Goal: Answer question/provide support: Share knowledge or assist other users

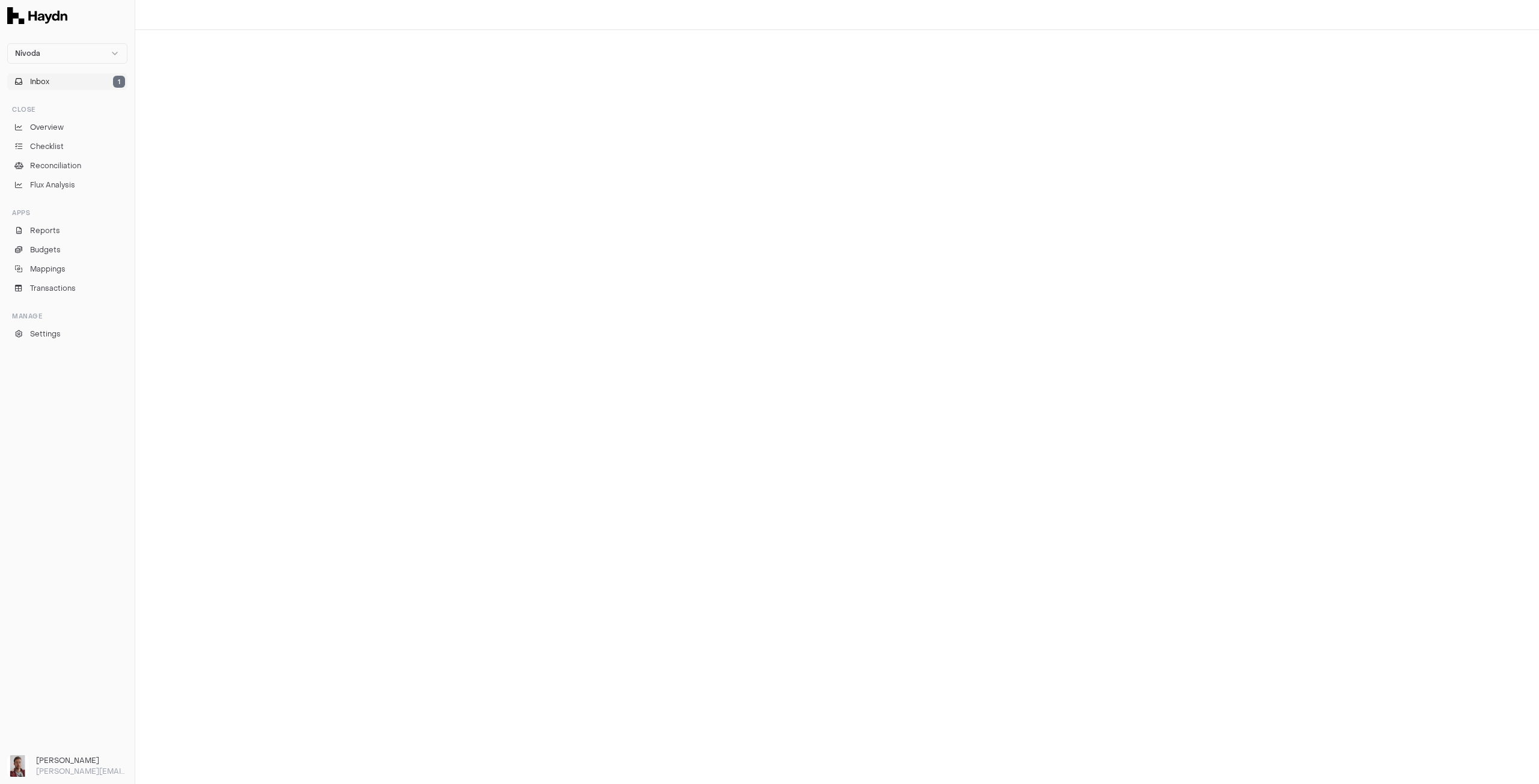
click at [53, 80] on button "Inbox 1" at bounding box center [67, 82] width 120 height 17
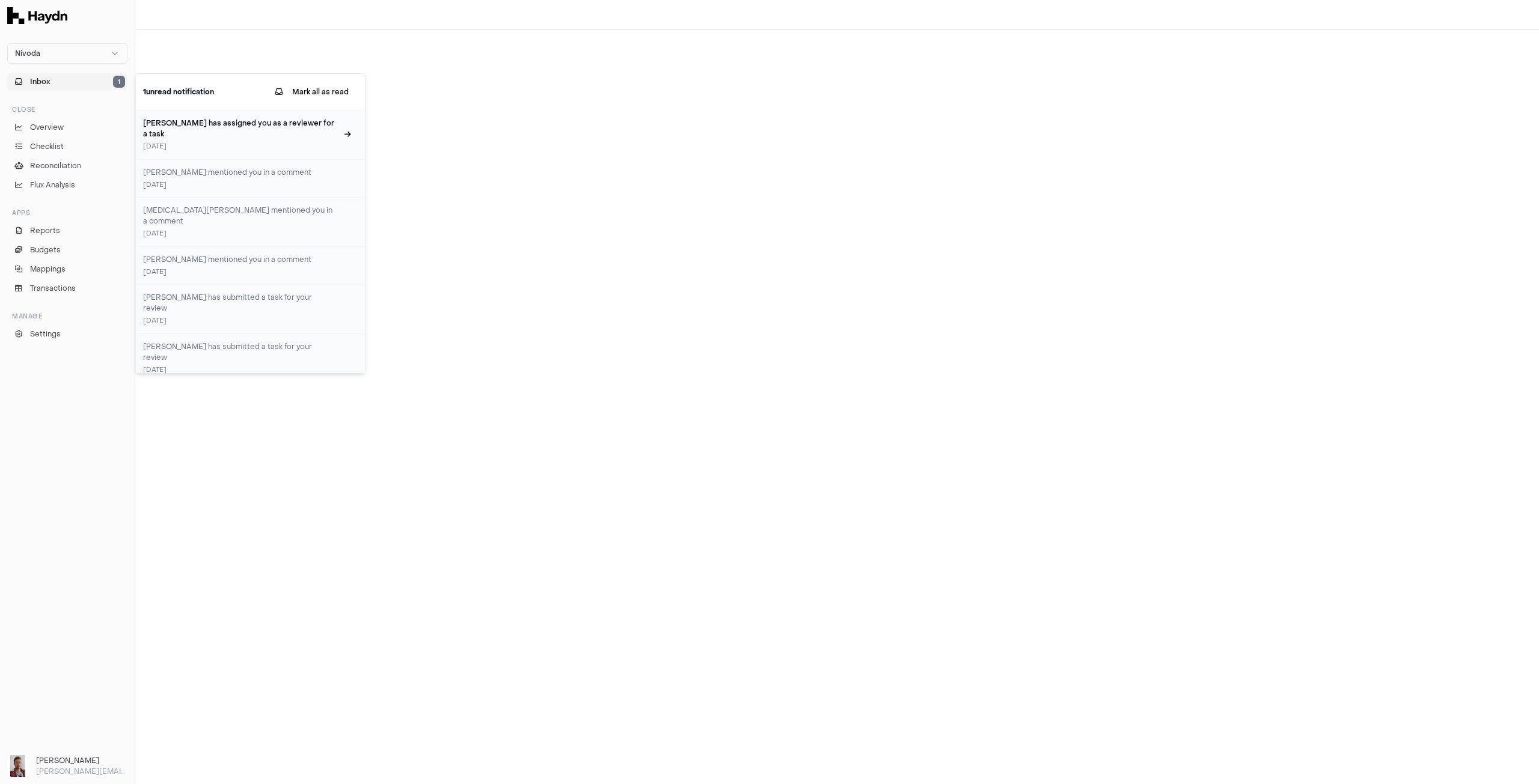
click at [214, 124] on h3 "[PERSON_NAME] has assigned you as a reviewer for a task" at bounding box center [241, 128] width 194 height 22
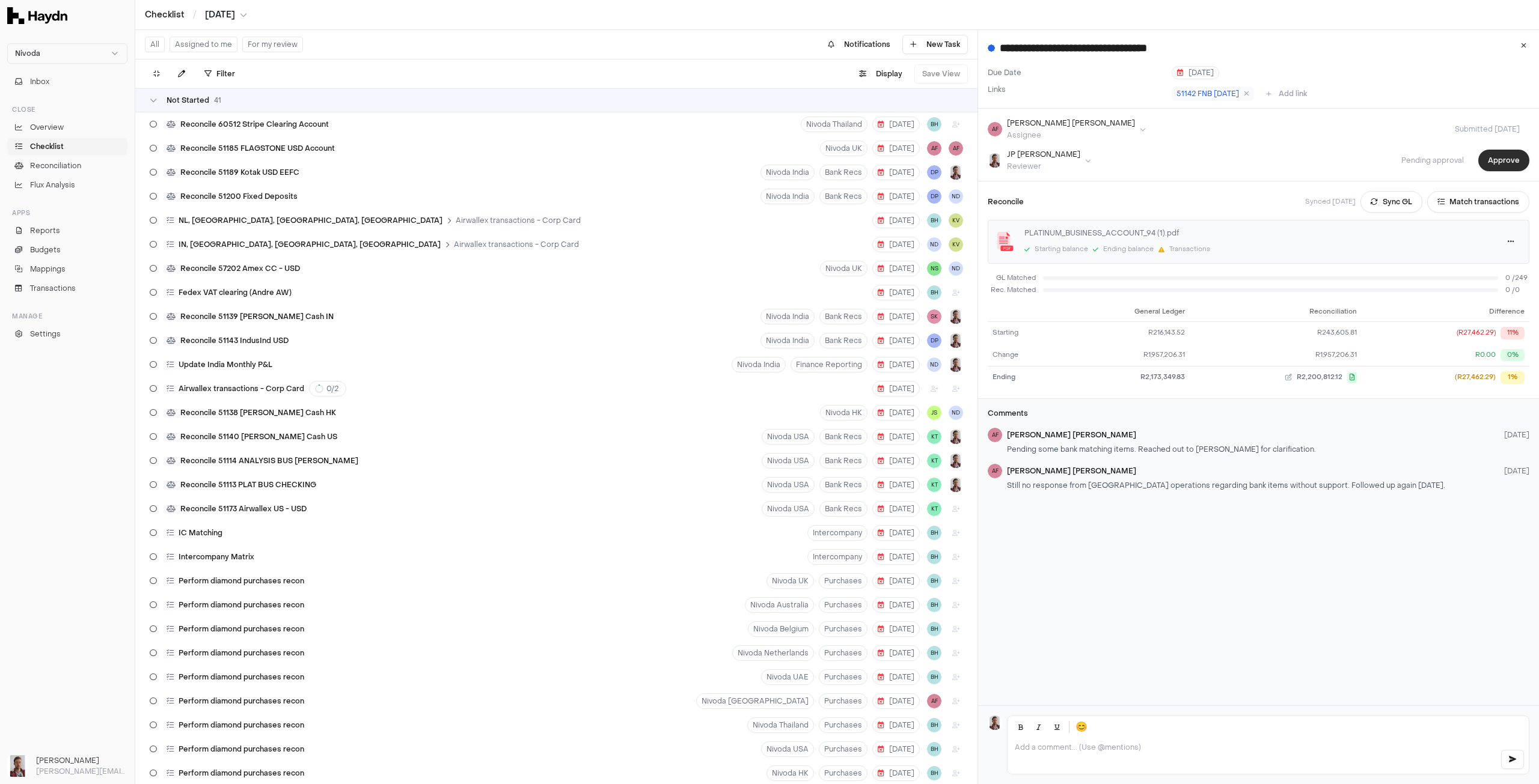
scroll to position [1082, 0]
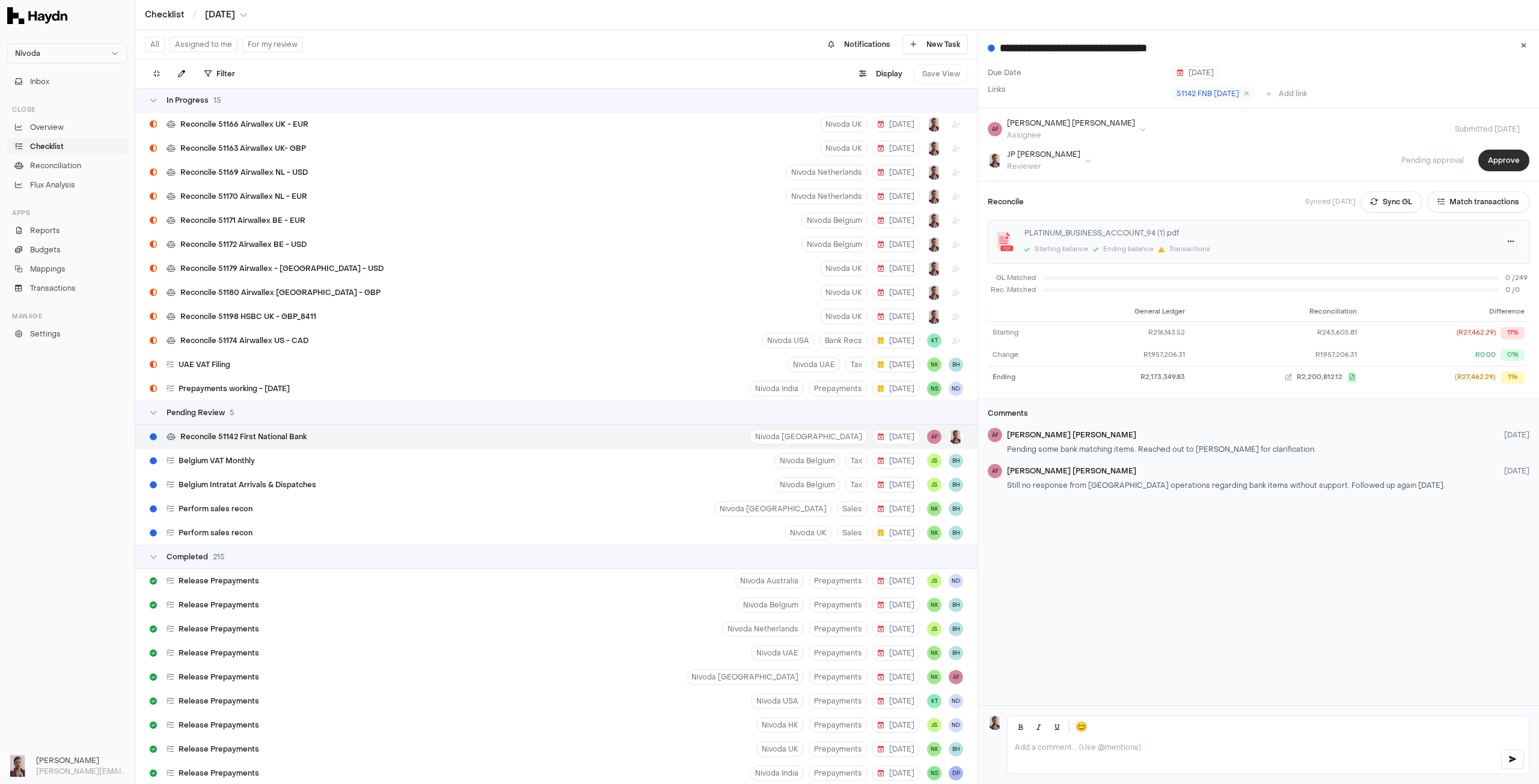
click at [1500, 164] on button "Approve" at bounding box center [1503, 160] width 51 height 22
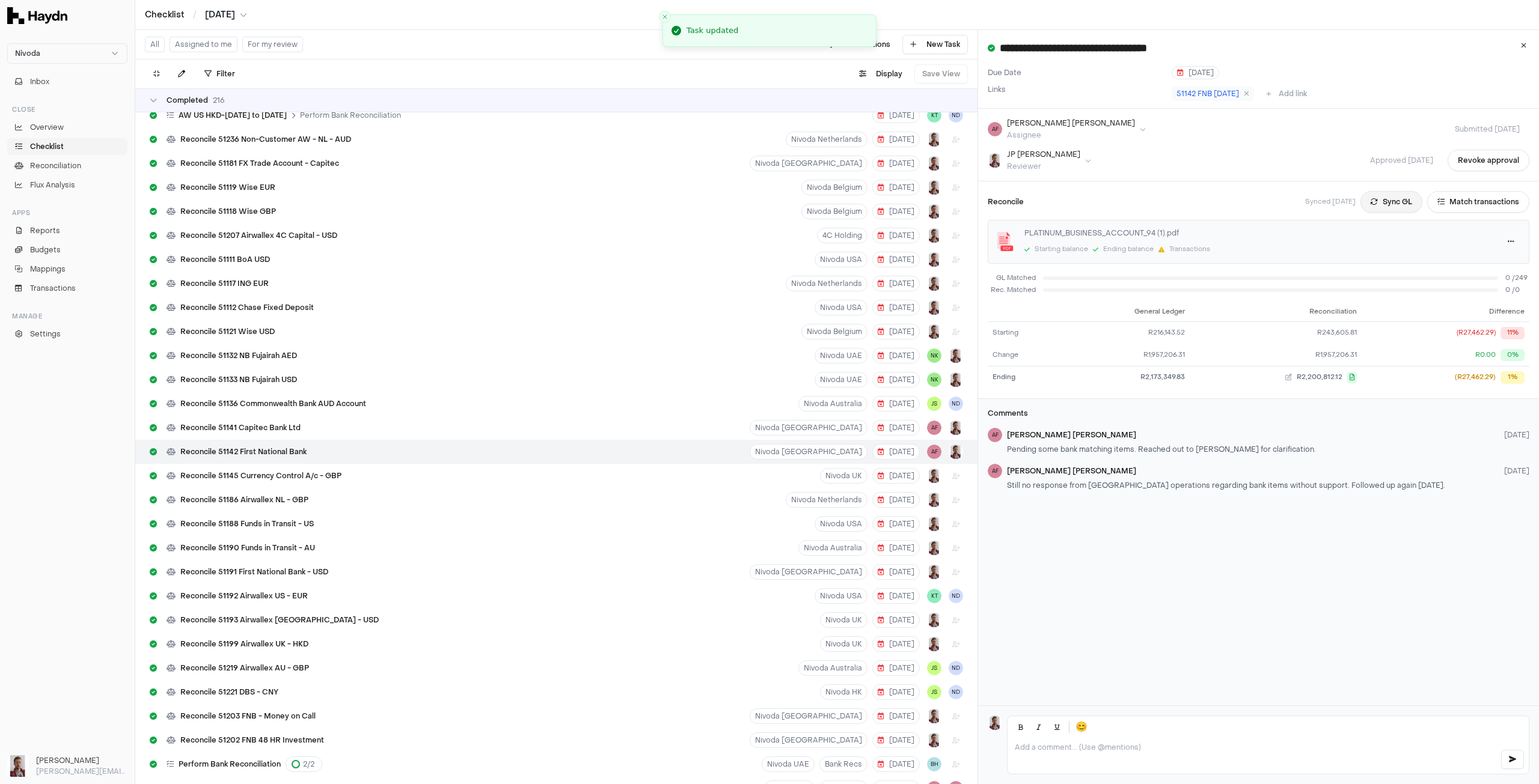
scroll to position [4135, 0]
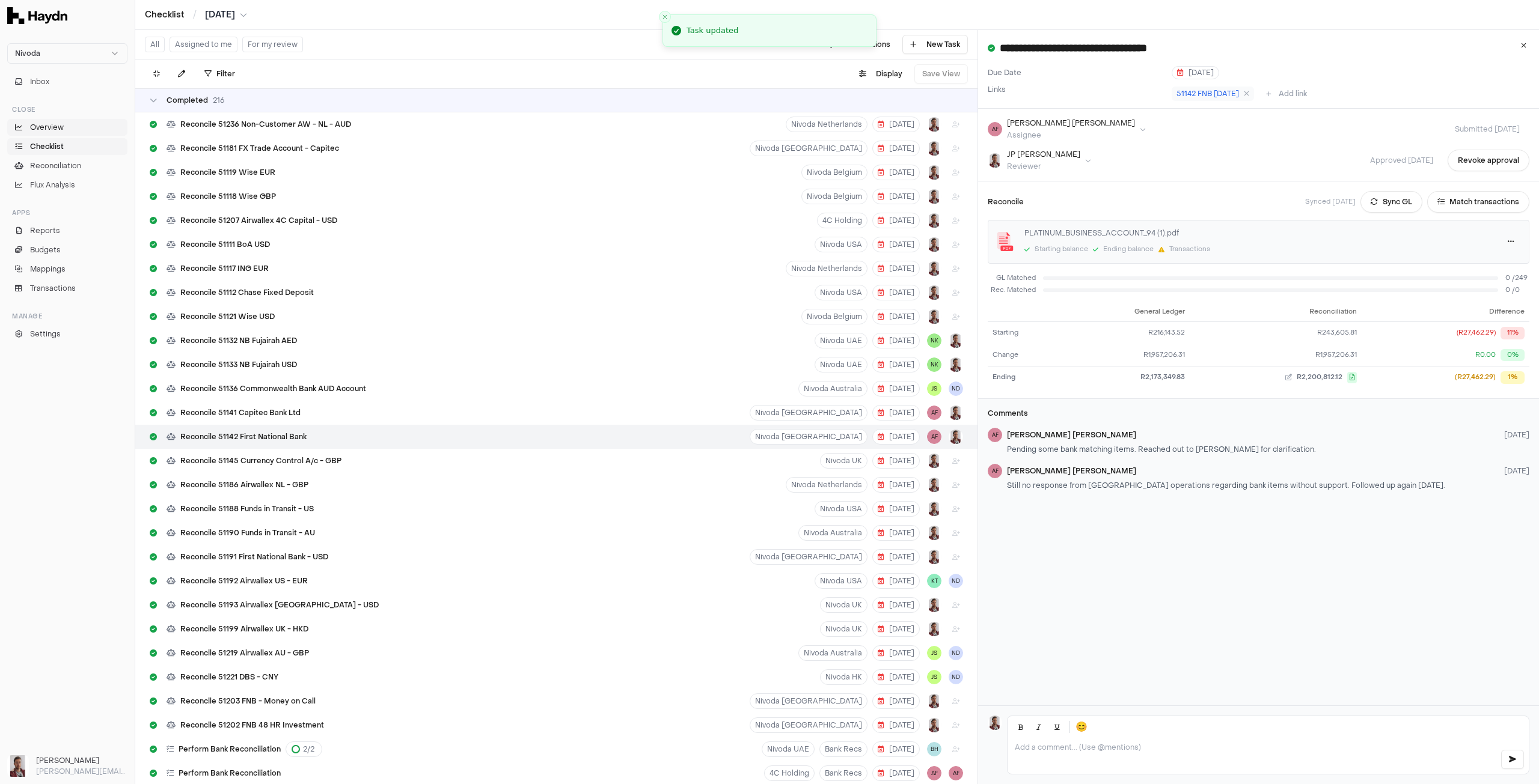
click at [61, 127] on span "Overview" at bounding box center [47, 127] width 34 height 11
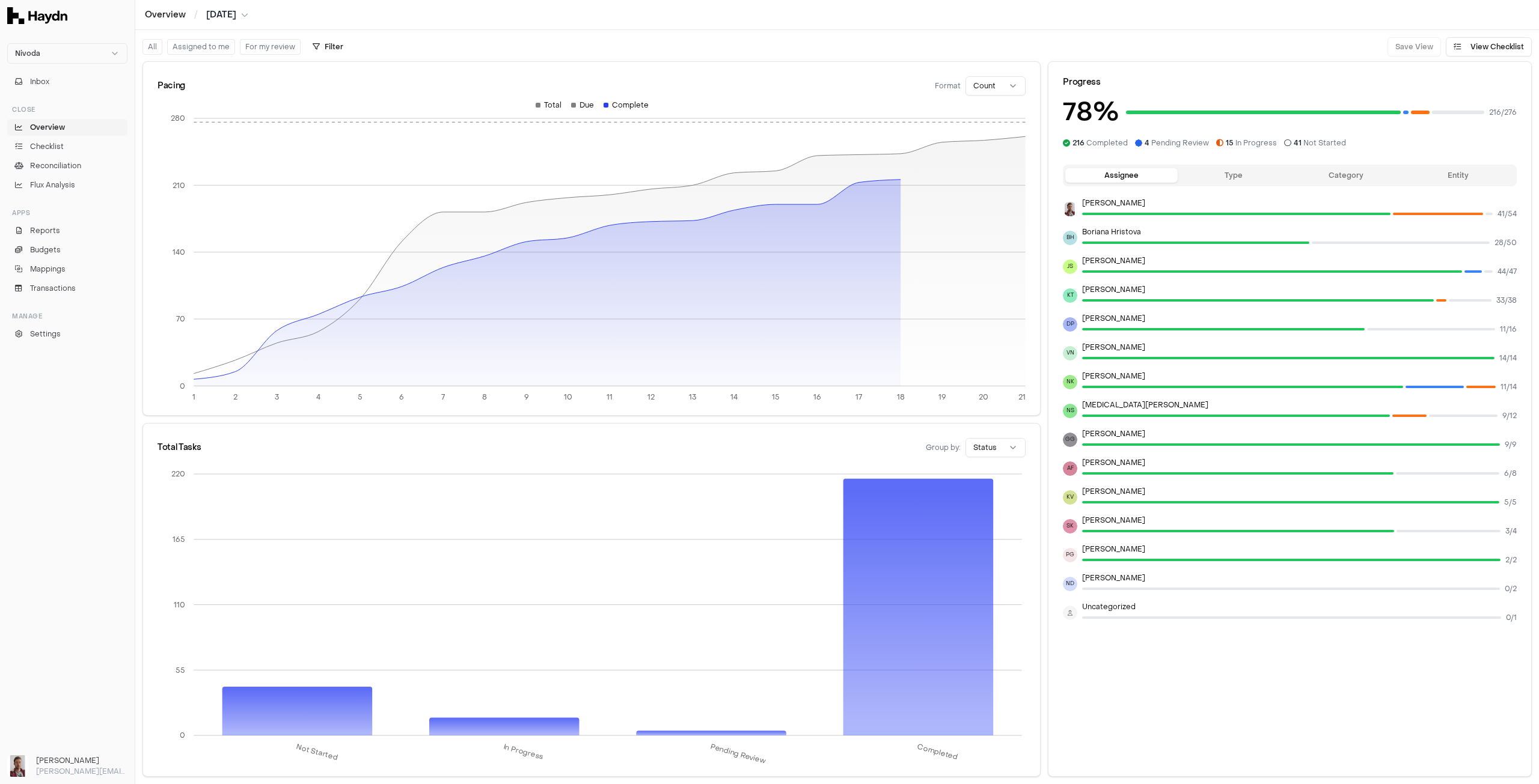
click at [1000, 87] on html "Nivoda Inbox Close Overview Checklist Reconciliation Flux Analysis Apps Reports…" at bounding box center [770, 392] width 1539 height 784
click at [59, 162] on span "Reconciliation" at bounding box center [55, 165] width 51 height 11
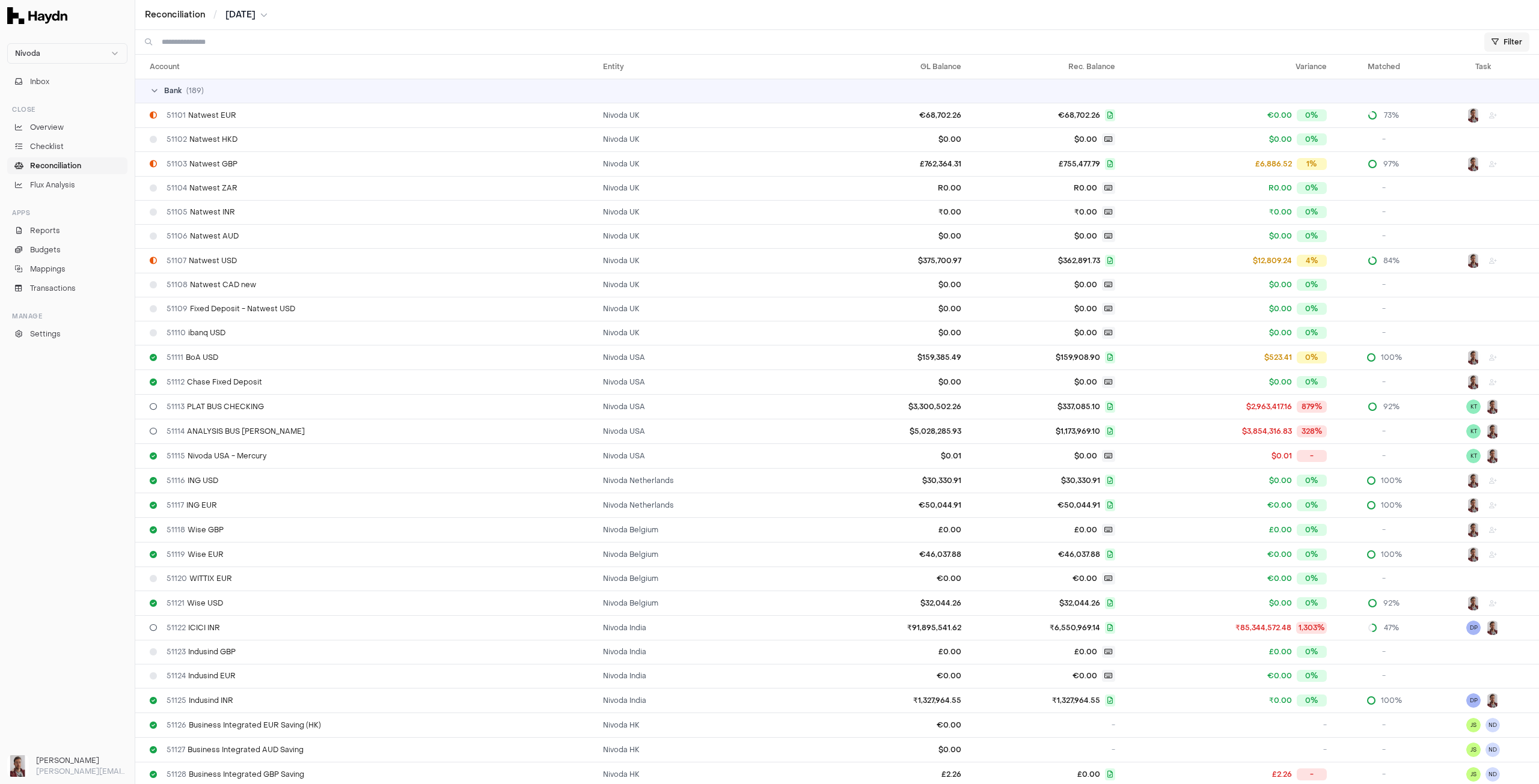
click at [1498, 45] on html "Nivoda Inbox Close Overview Checklist Reconciliation Flux Analysis Apps Reports…" at bounding box center [770, 392] width 1539 height 784
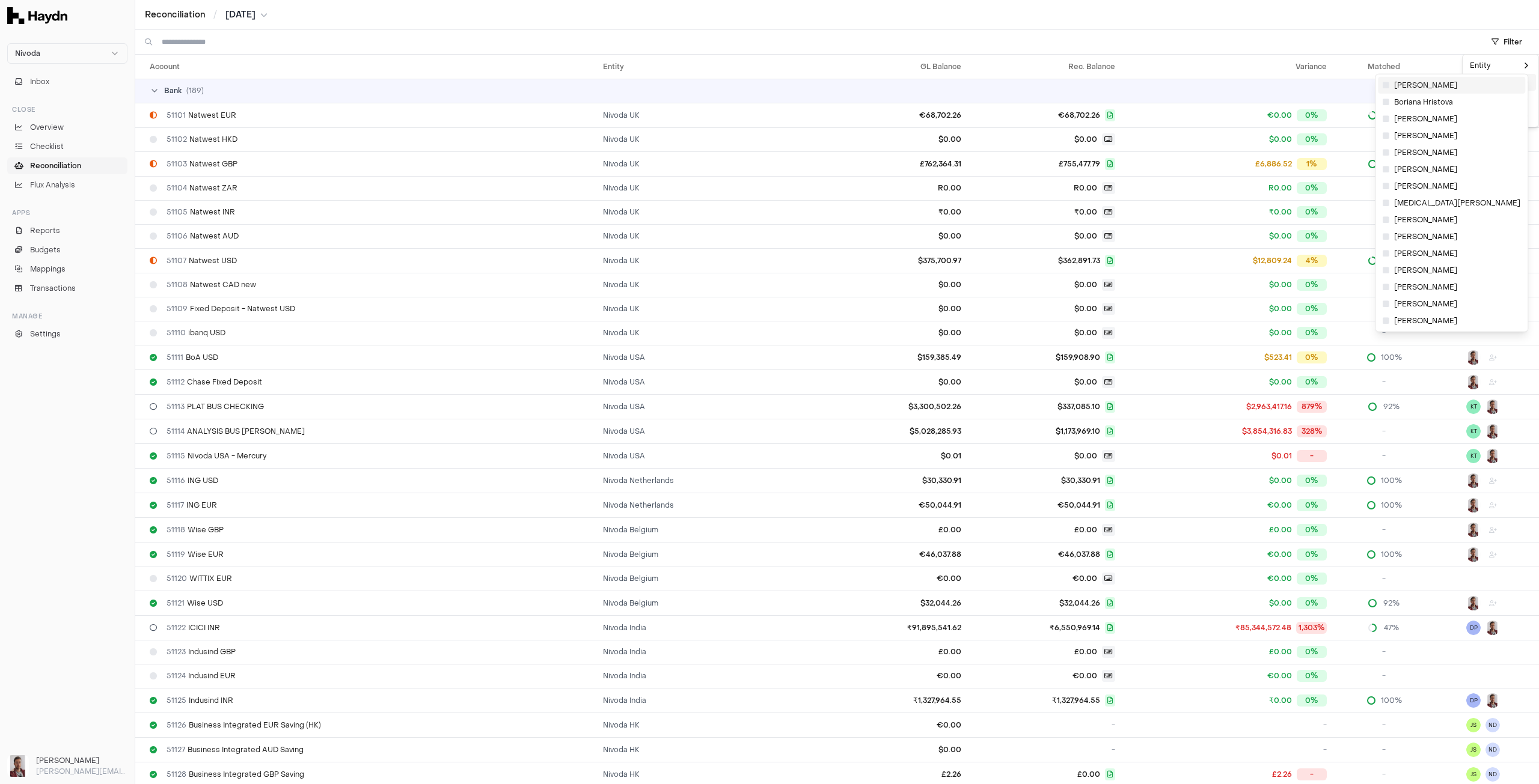
click at [1409, 88] on span "[PERSON_NAME]" at bounding box center [1420, 85] width 75 height 10
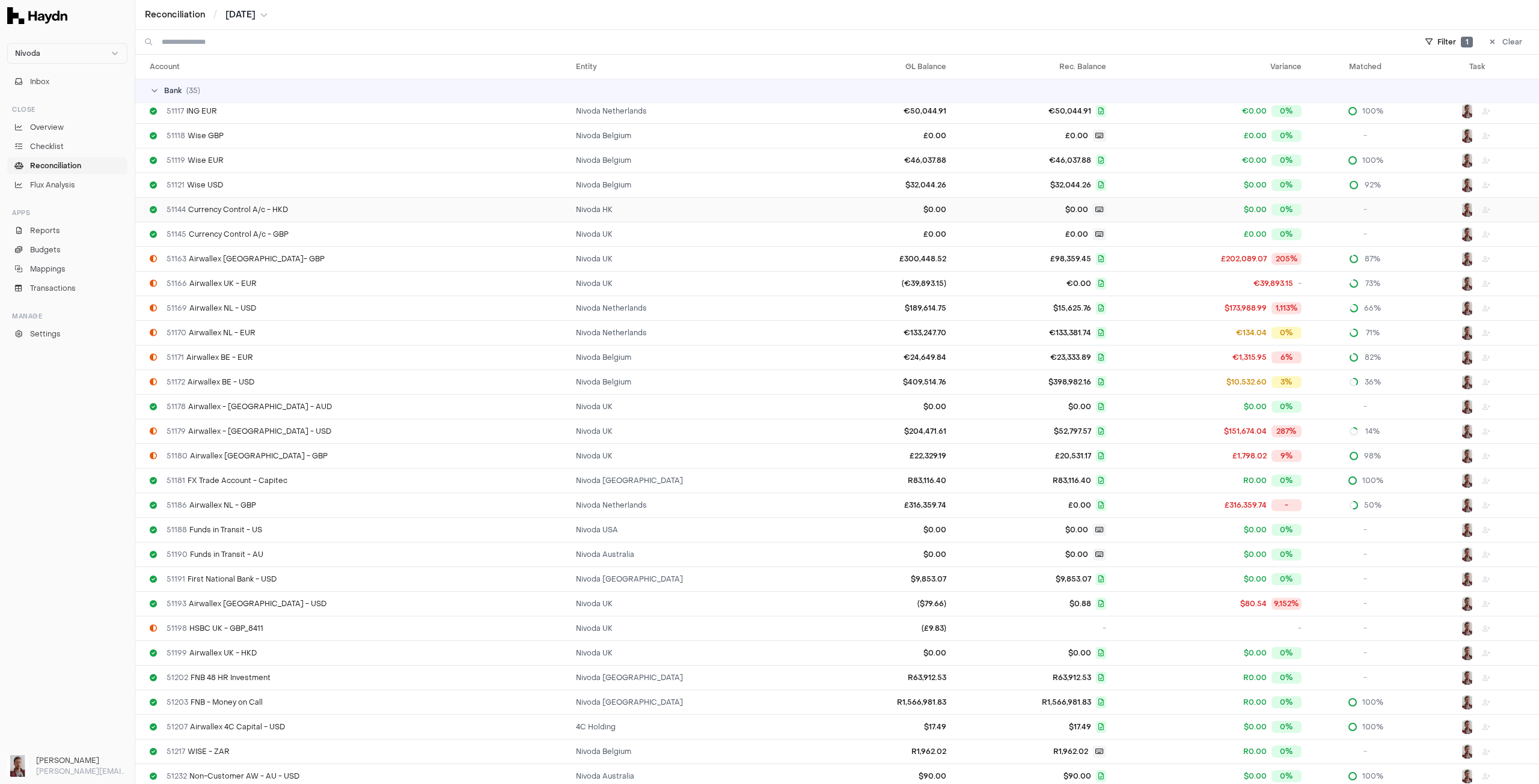
scroll to position [173, 0]
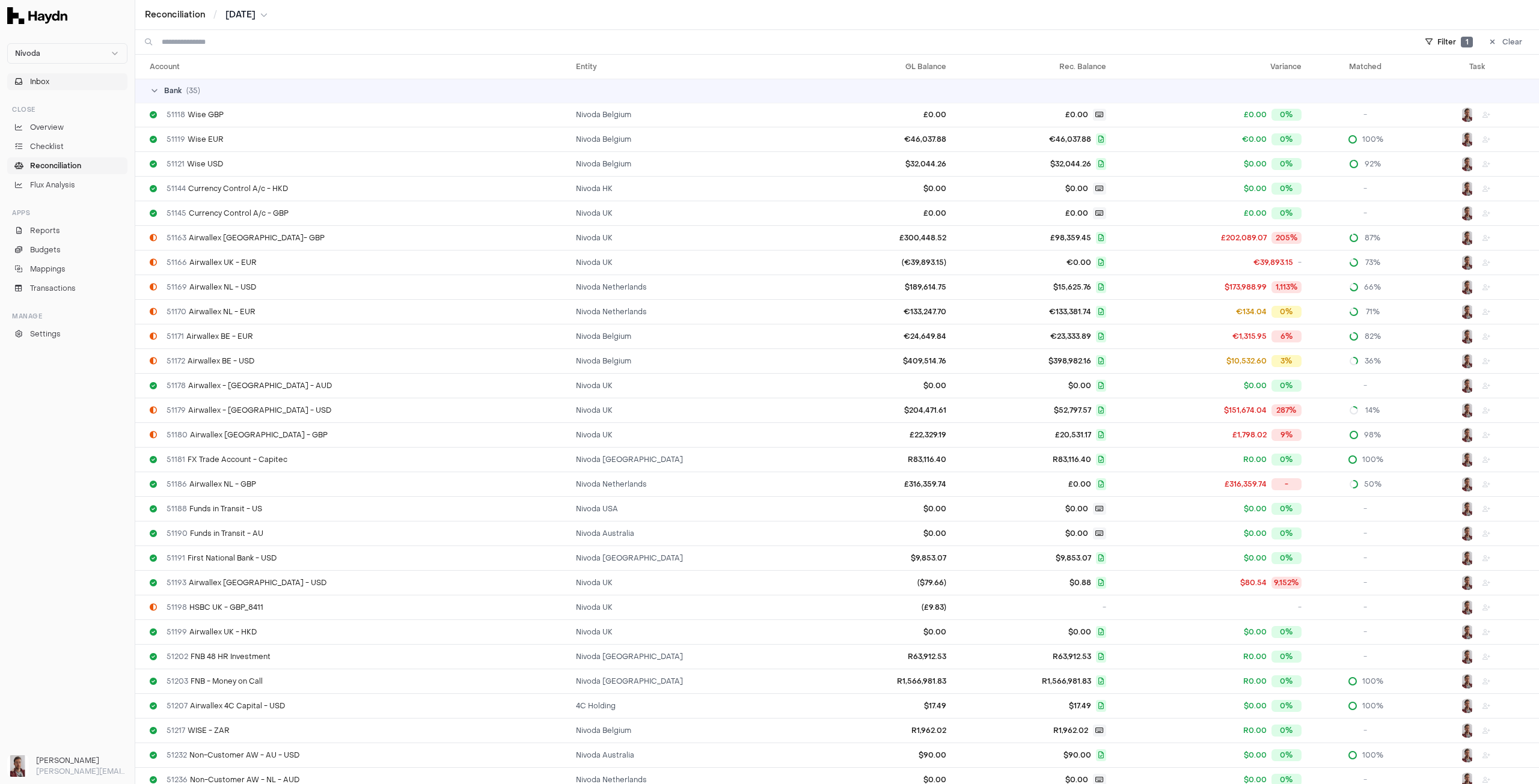
click at [36, 75] on button "Inbox" at bounding box center [67, 82] width 120 height 17
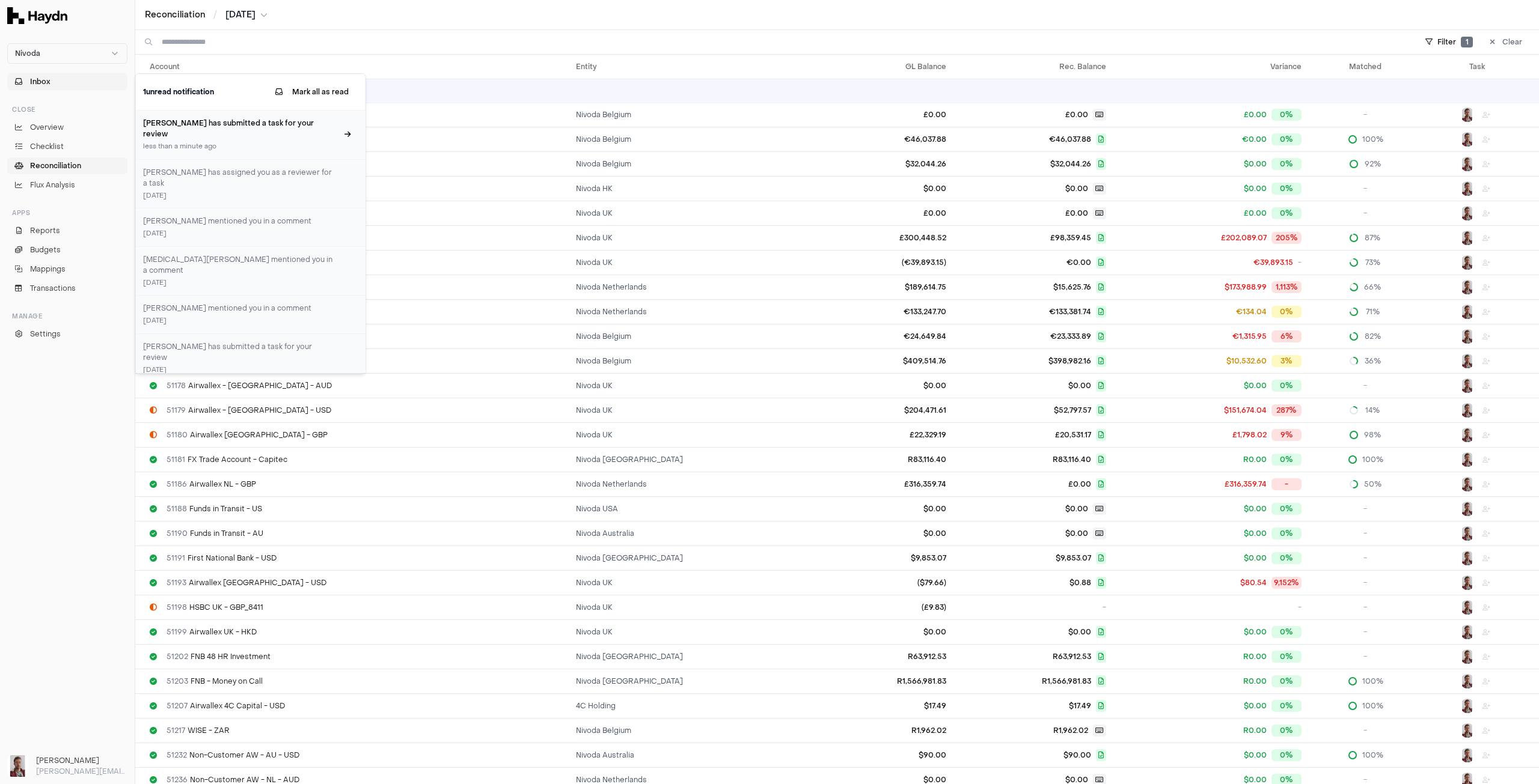
click at [240, 130] on div "[PERSON_NAME] has submitted a task for your review less than a minute ago" at bounding box center [241, 134] width 194 height 34
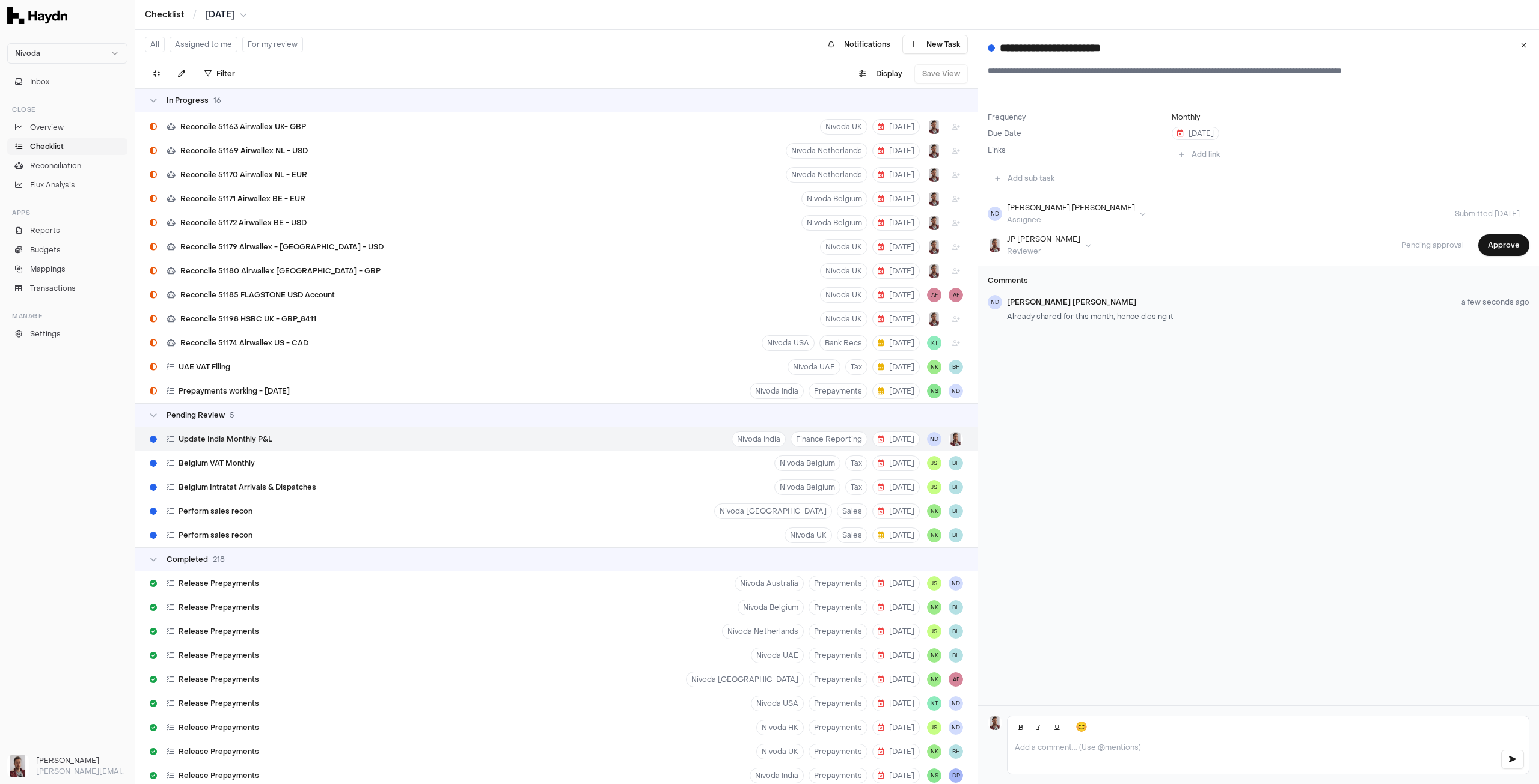
scroll to position [986, 0]
click at [1498, 239] on button "Approve" at bounding box center [1503, 245] width 51 height 22
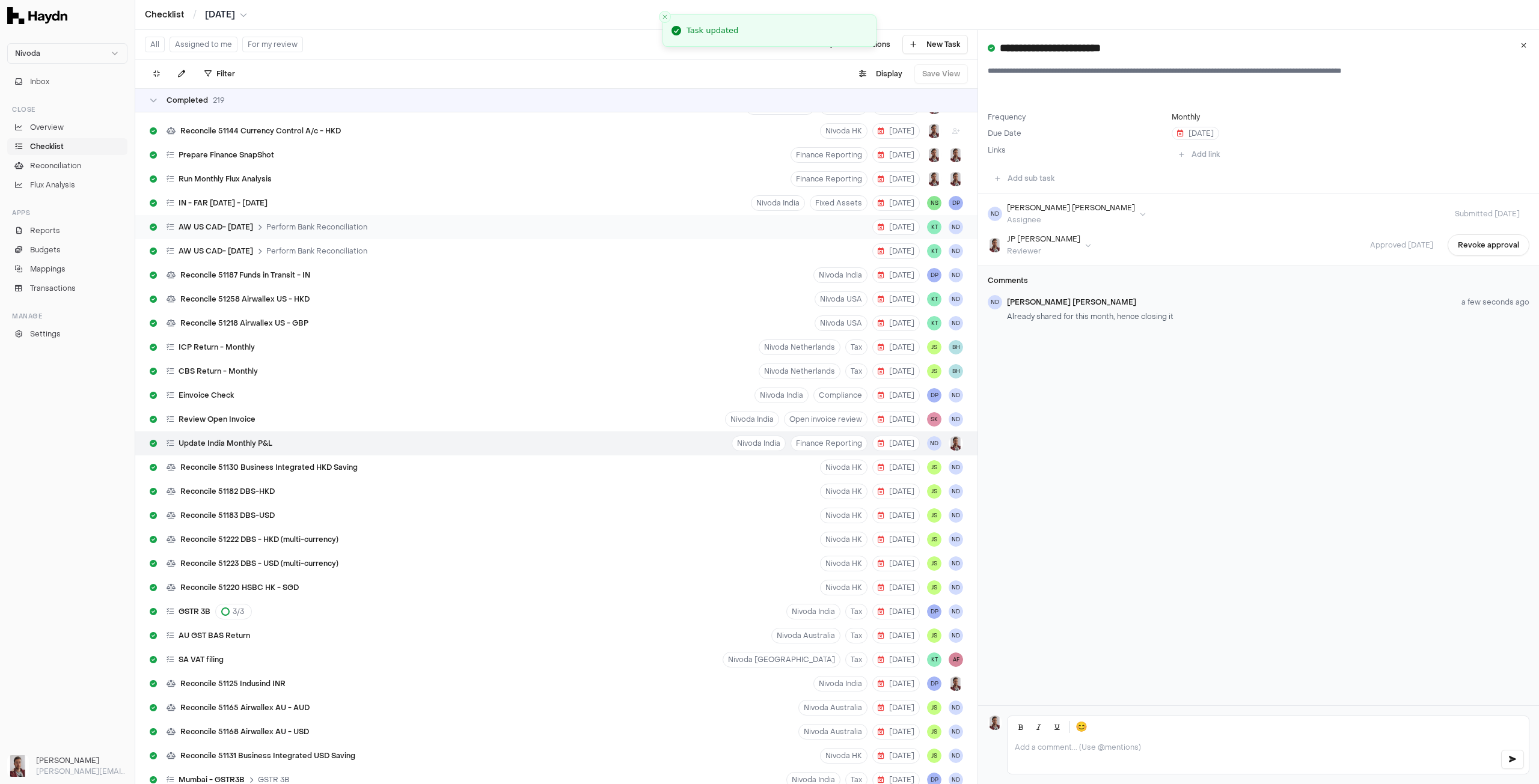
scroll to position [5362, 0]
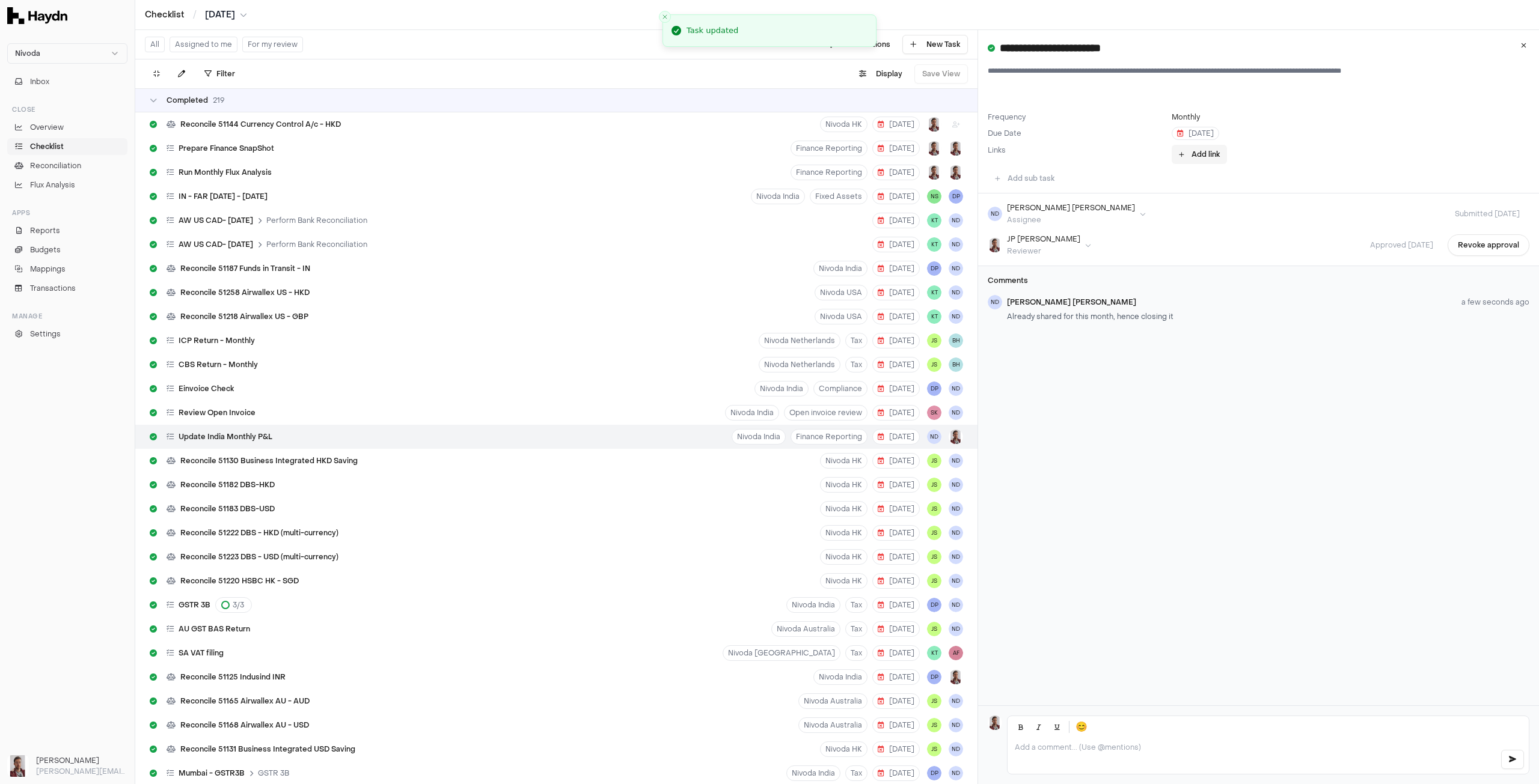
click at [1207, 153] on button "Add link" at bounding box center [1199, 155] width 55 height 19
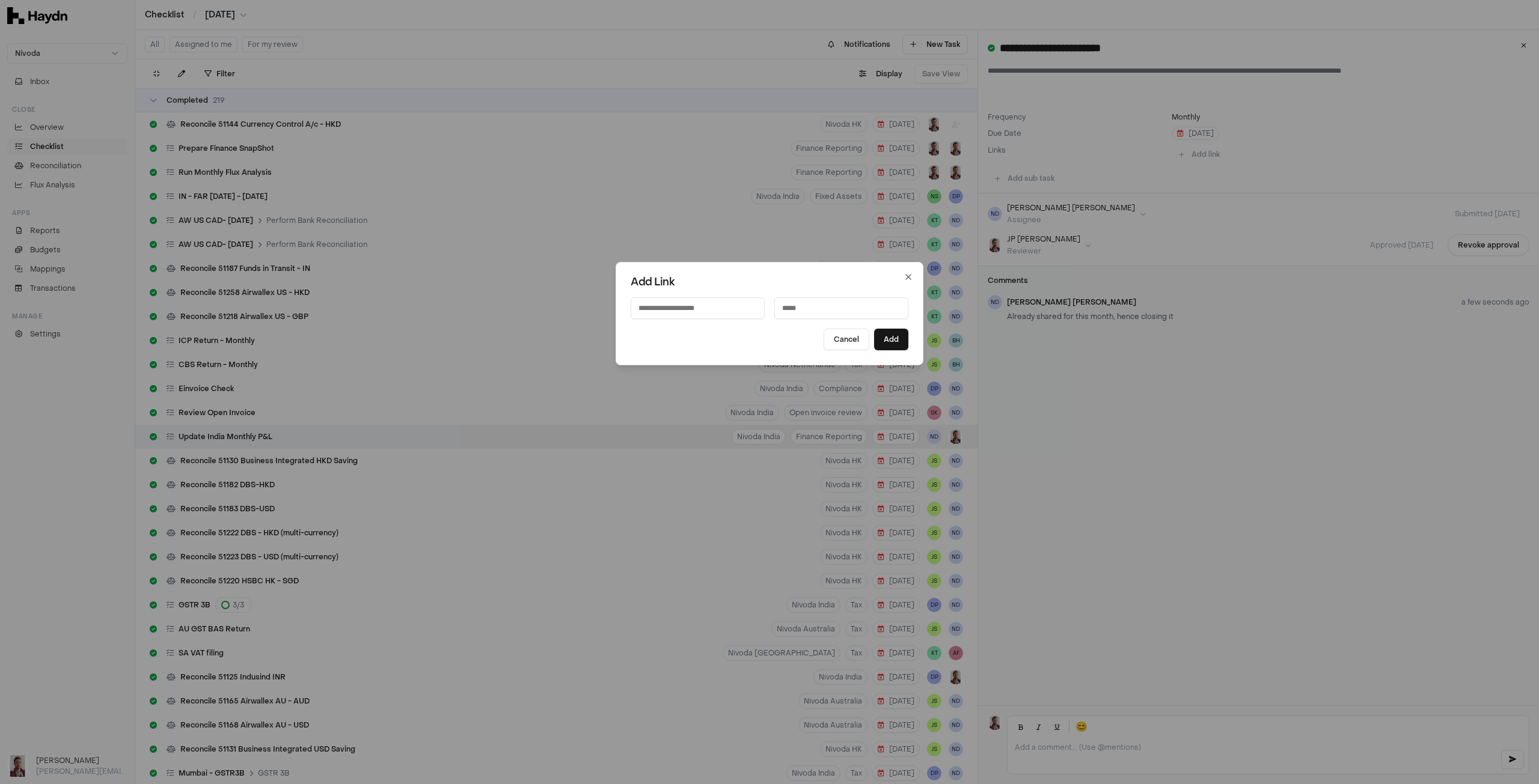
click at [719, 304] on input at bounding box center [697, 308] width 134 height 22
paste input "**********"
type input "**********"
click at [847, 319] on input at bounding box center [841, 308] width 134 height 22
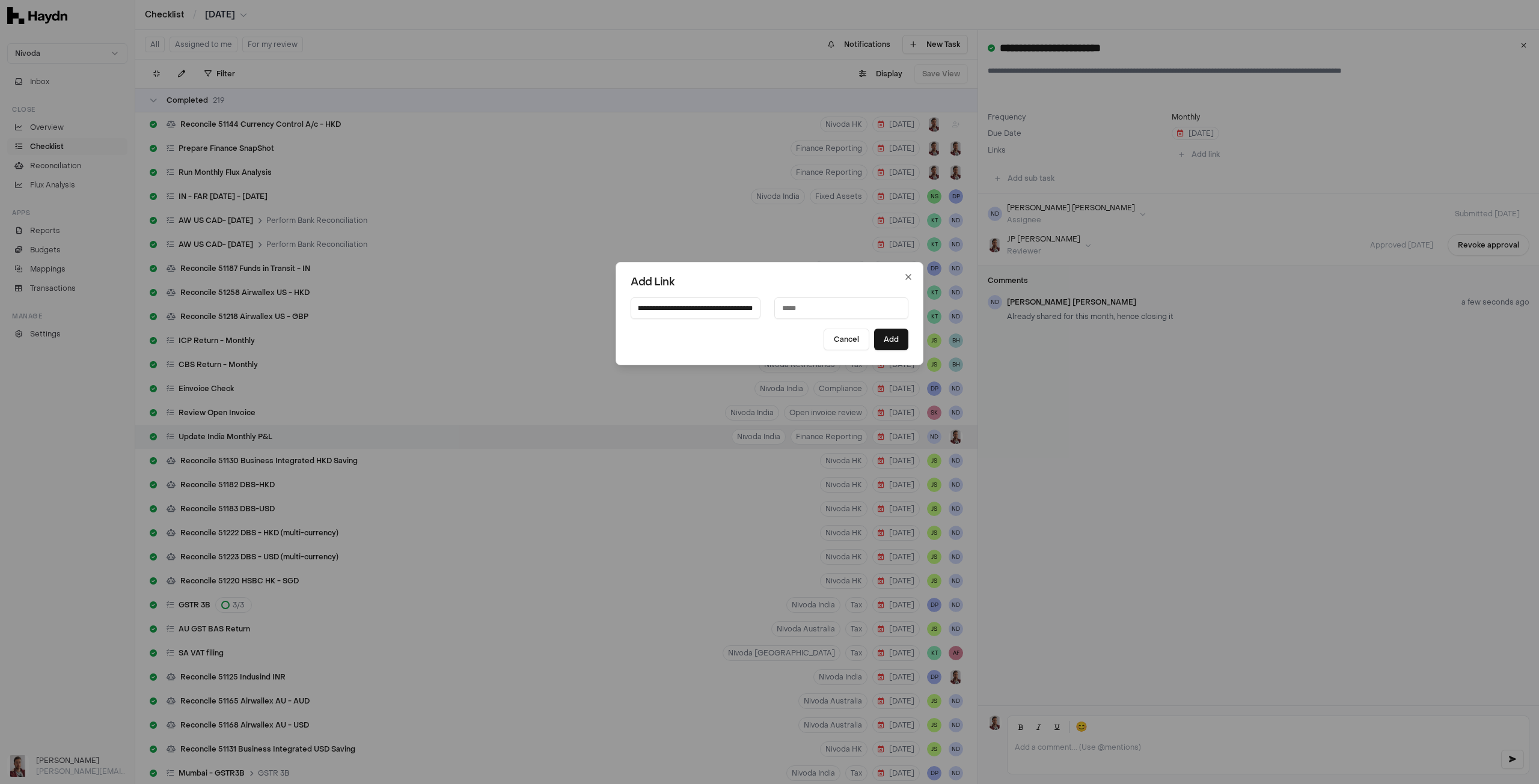
scroll to position [0, 0]
type input "**********"
click at [883, 339] on button "Add" at bounding box center [891, 339] width 34 height 22
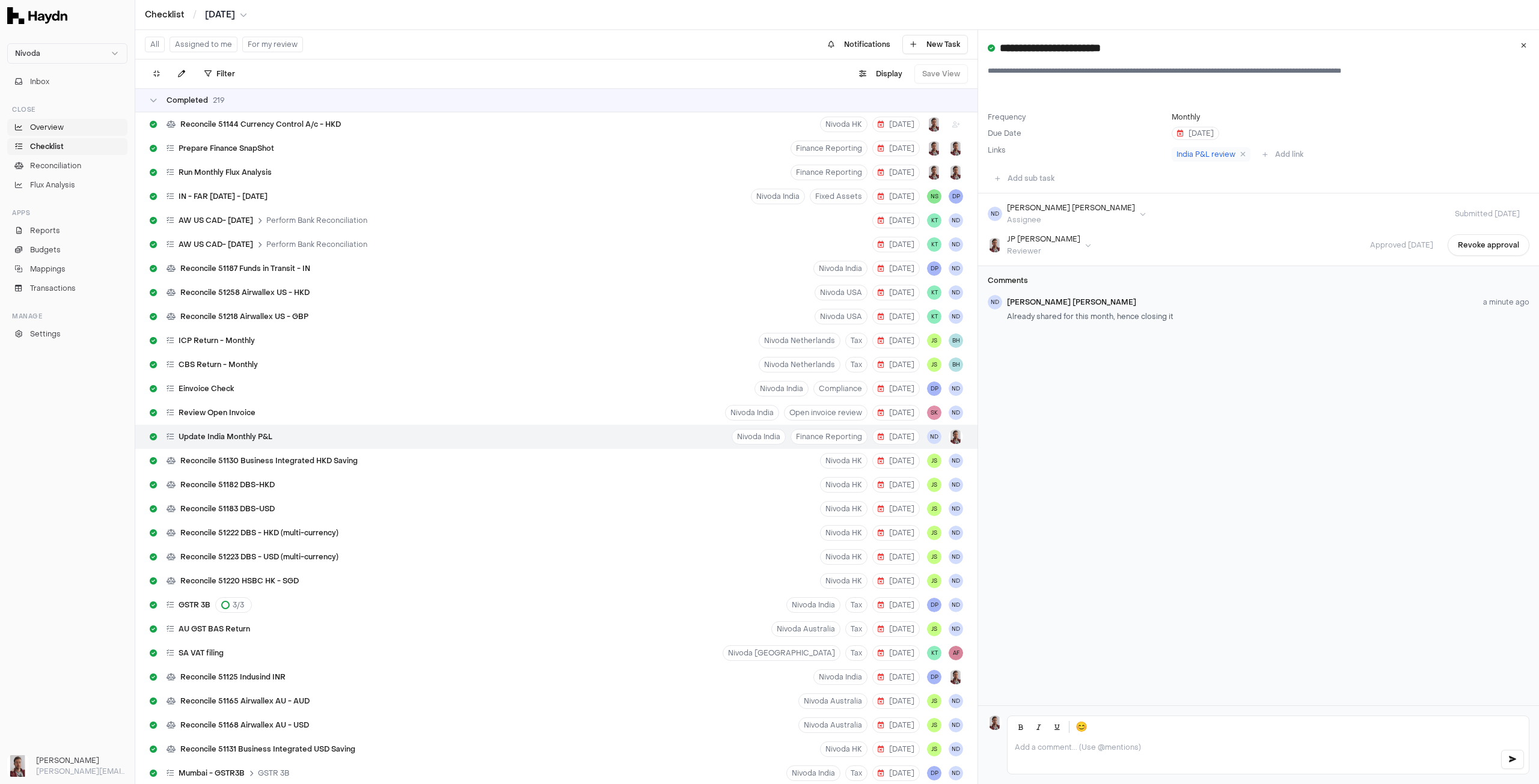
click at [51, 124] on span "Overview" at bounding box center [47, 127] width 34 height 11
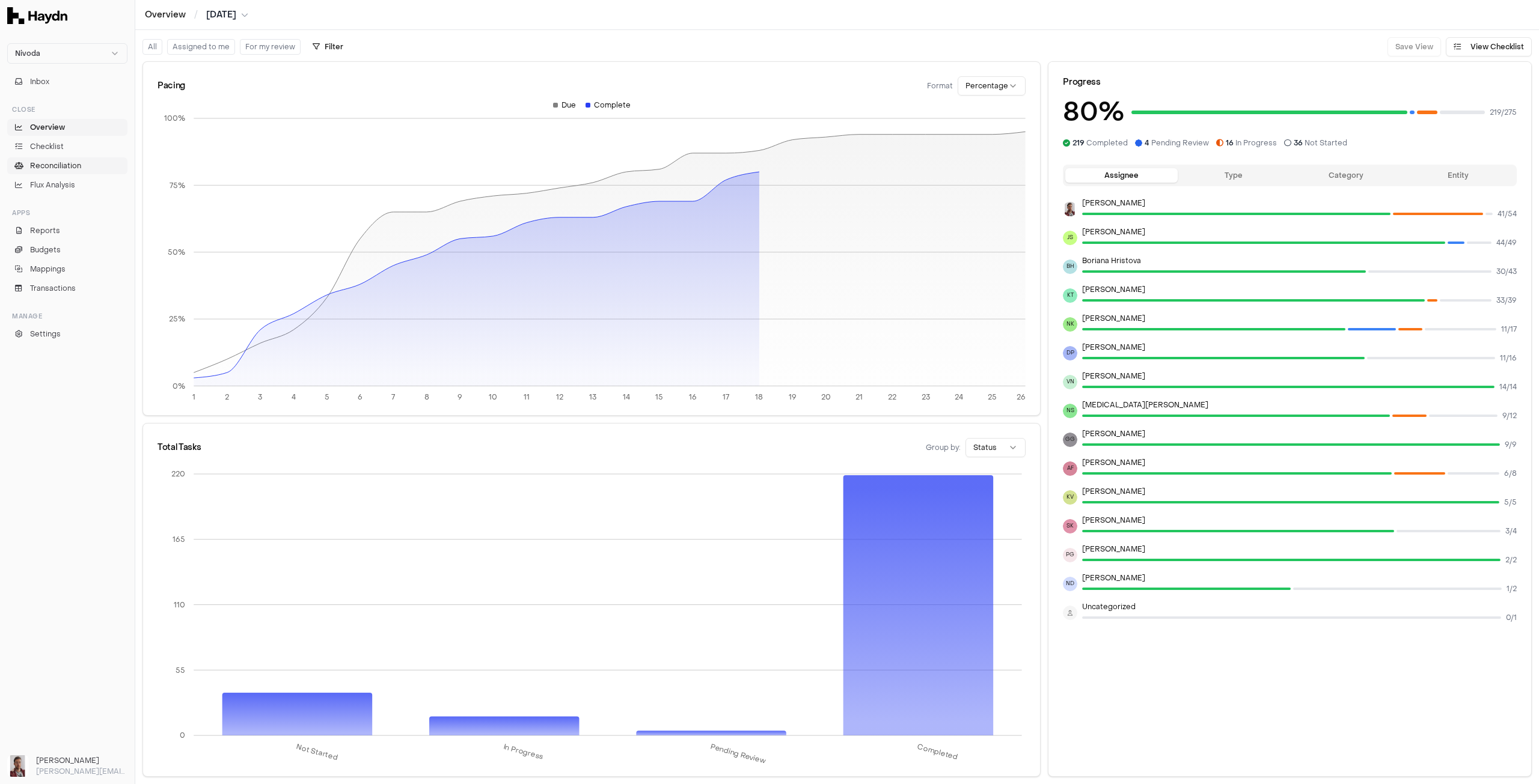
click at [46, 164] on span "Reconciliation" at bounding box center [55, 165] width 51 height 11
